Goal: Task Accomplishment & Management: Manage account settings

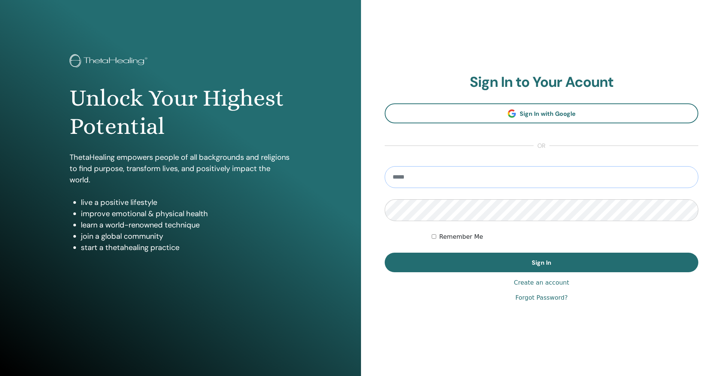
type input "**********"
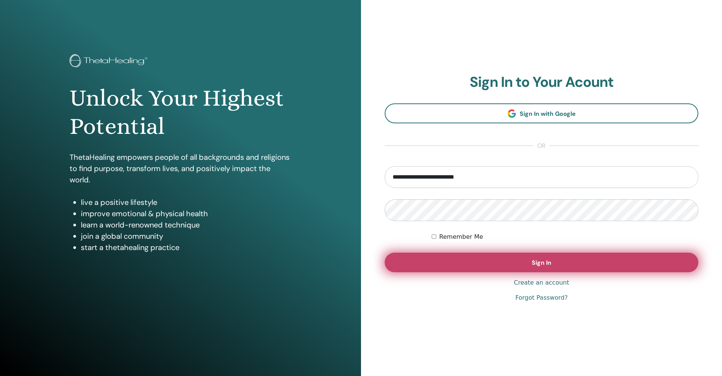
click at [558, 270] on button "Sign In" at bounding box center [542, 263] width 314 height 20
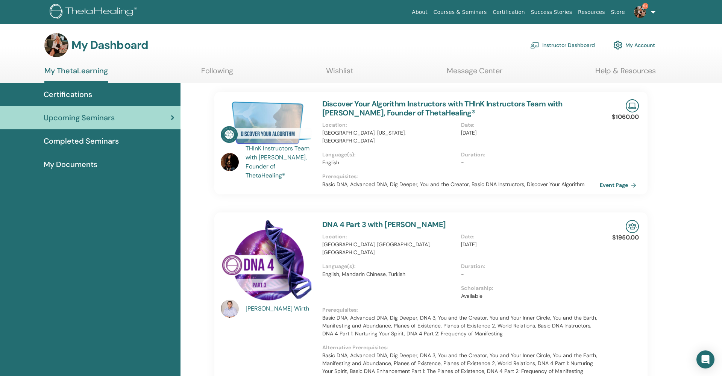
click at [558, 45] on link "Instructor Dashboard" at bounding box center [562, 45] width 65 height 17
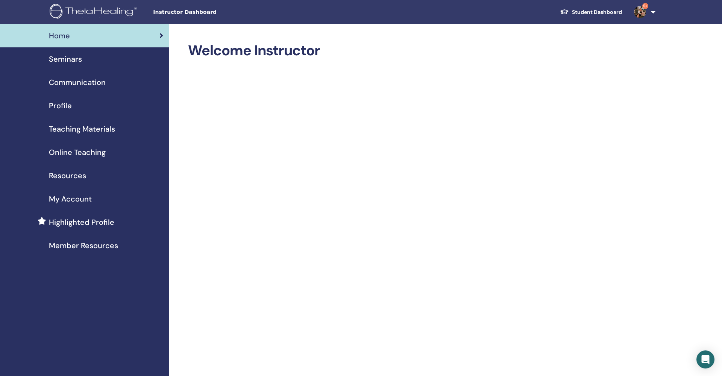
click at [77, 56] on span "Seminars" at bounding box center [65, 58] width 33 height 11
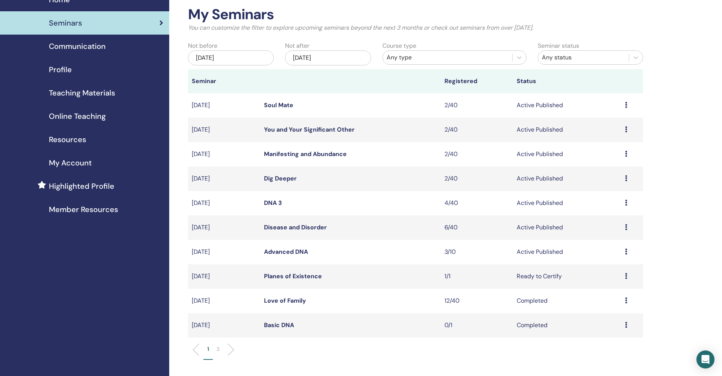
scroll to position [36, 0]
click at [317, 59] on div "Jan/01, 2026" at bounding box center [328, 57] width 86 height 15
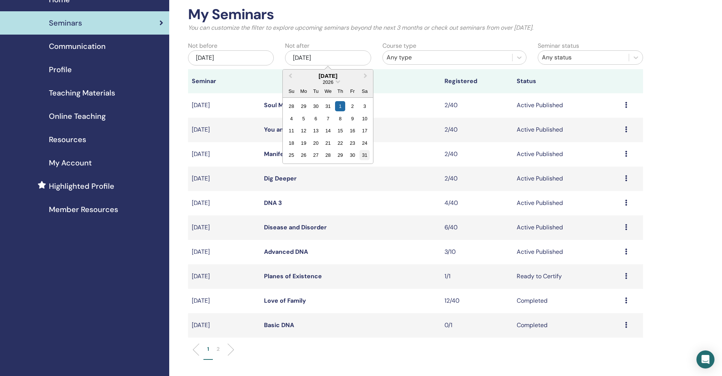
click at [365, 154] on div "31" at bounding box center [365, 155] width 10 height 10
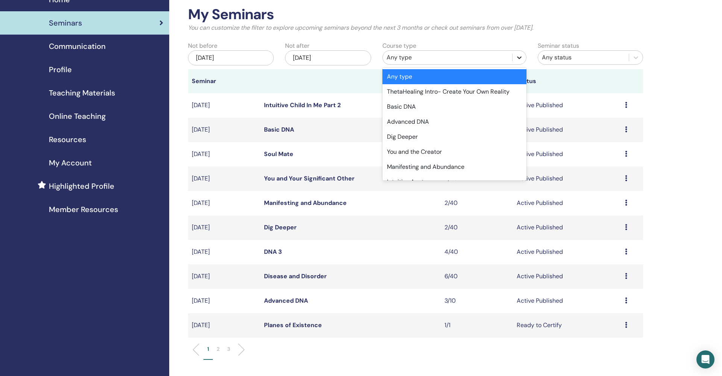
click at [516, 58] on icon at bounding box center [520, 58] width 8 height 8
click at [472, 104] on div "Basic DNA" at bounding box center [455, 106] width 144 height 15
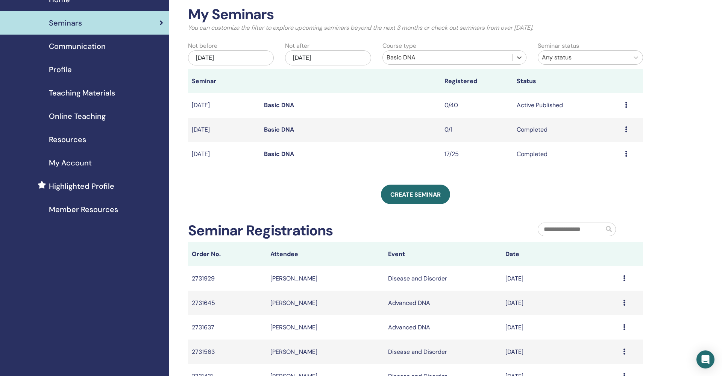
click at [220, 105] on td "Jan/22, 2026" at bounding box center [224, 105] width 72 height 24
click at [276, 104] on link "Basic DNA" at bounding box center [279, 105] width 30 height 8
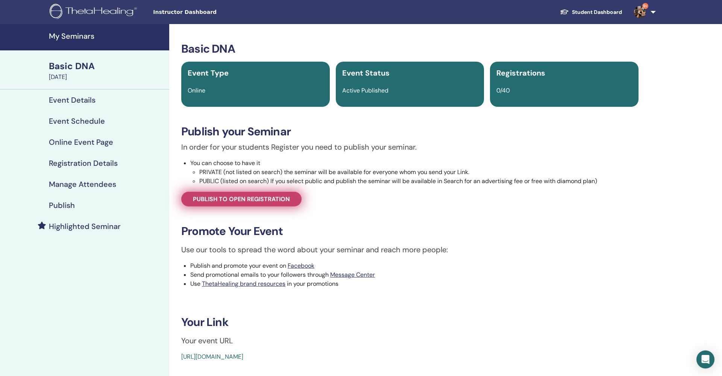
click at [277, 197] on span "Publish to open registration" at bounding box center [241, 199] width 97 height 8
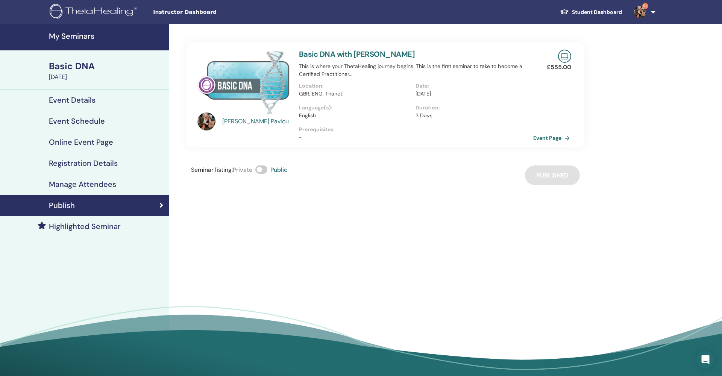
click at [543, 137] on link "Event Page" at bounding box center [552, 137] width 39 height 11
